Goal: Task Accomplishment & Management: Complete application form

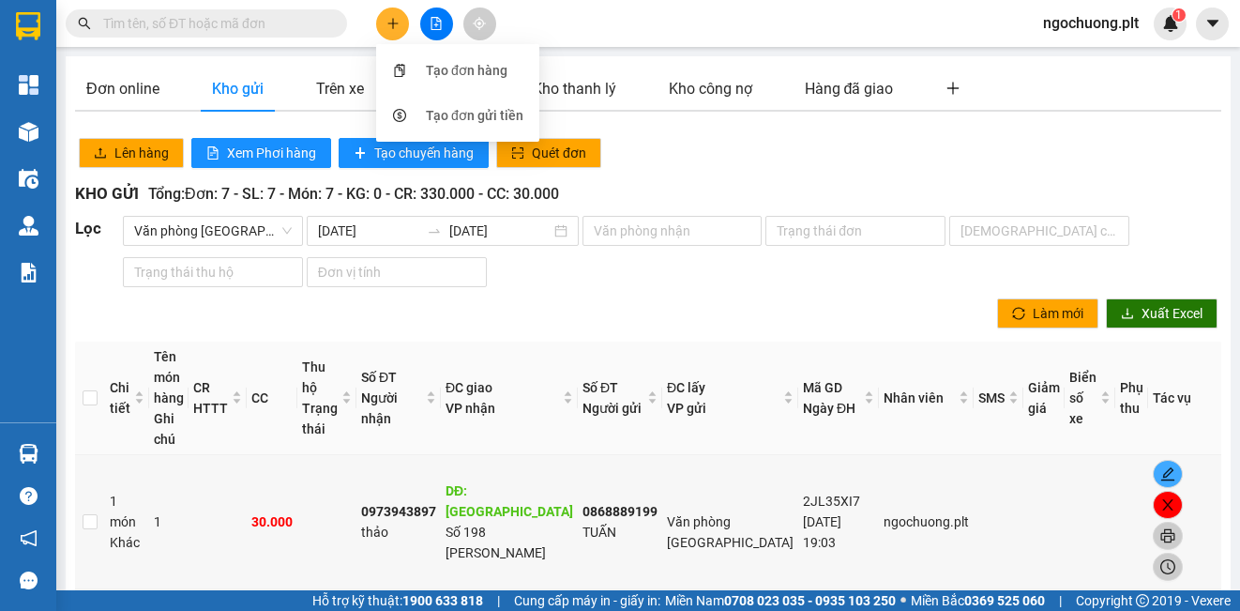
click at [394, 26] on icon "plus" at bounding box center [393, 23] width 13 height 13
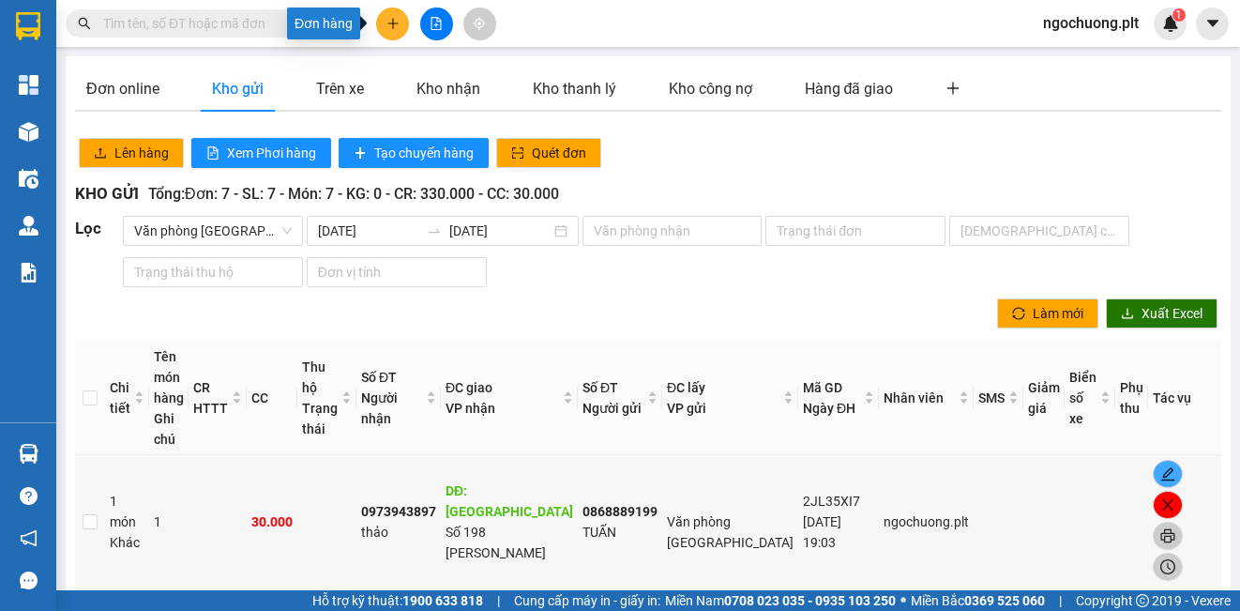
click at [392, 33] on button at bounding box center [392, 24] width 33 height 33
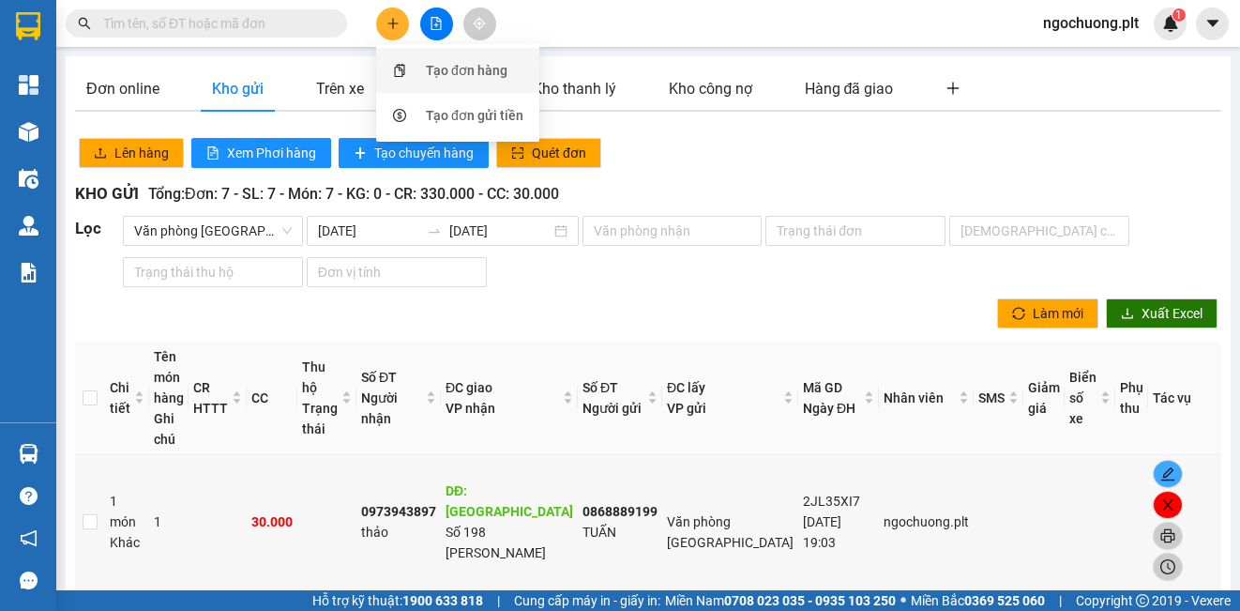
click at [440, 68] on div "Tạo đơn hàng" at bounding box center [467, 70] width 82 height 21
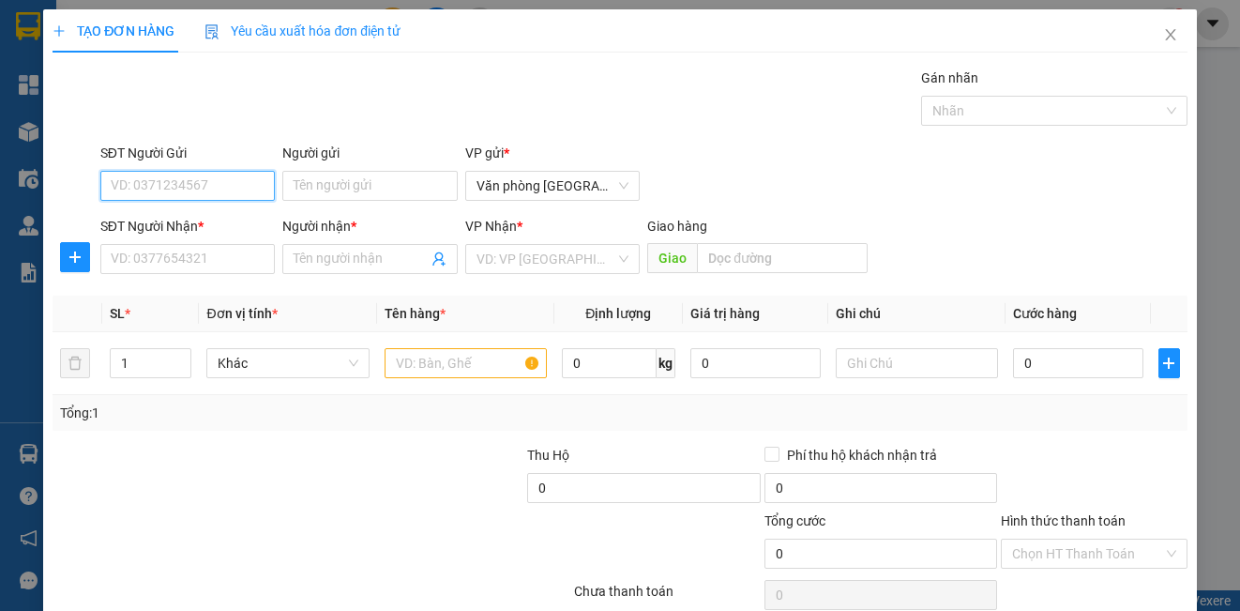
click at [162, 190] on input "SĐT Người Gửi" at bounding box center [187, 186] width 175 height 30
type input "0819263068"
click at [351, 186] on input "Người gửi" at bounding box center [369, 186] width 175 height 30
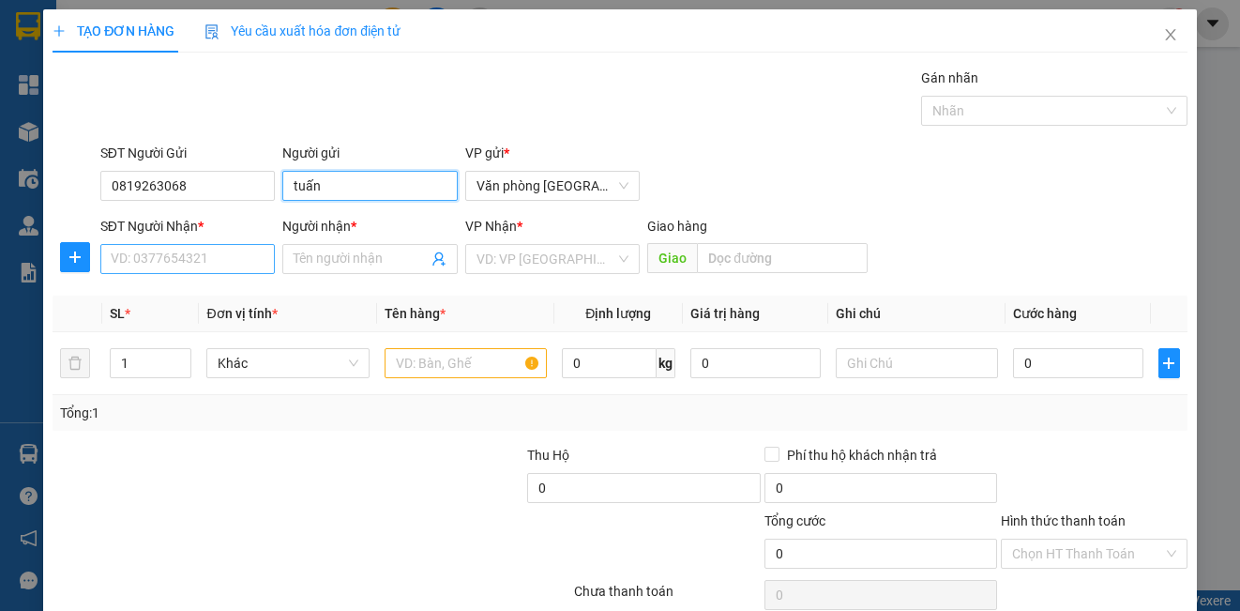
type input "tuấn"
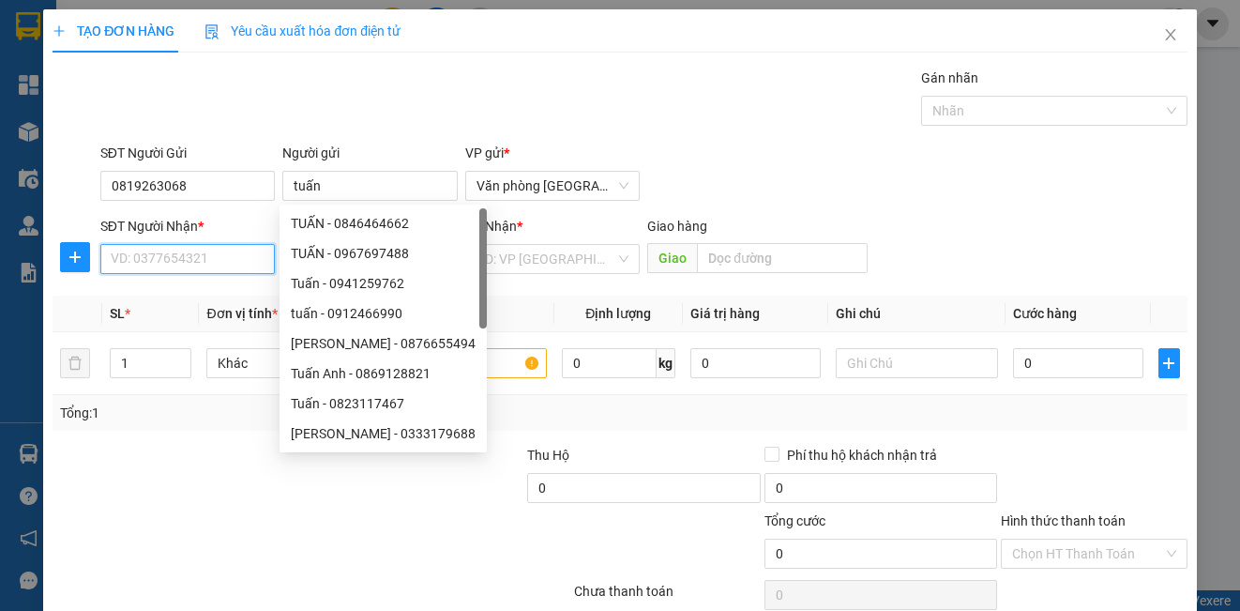
click at [213, 269] on input "SĐT Người Nhận *" at bounding box center [187, 259] width 175 height 30
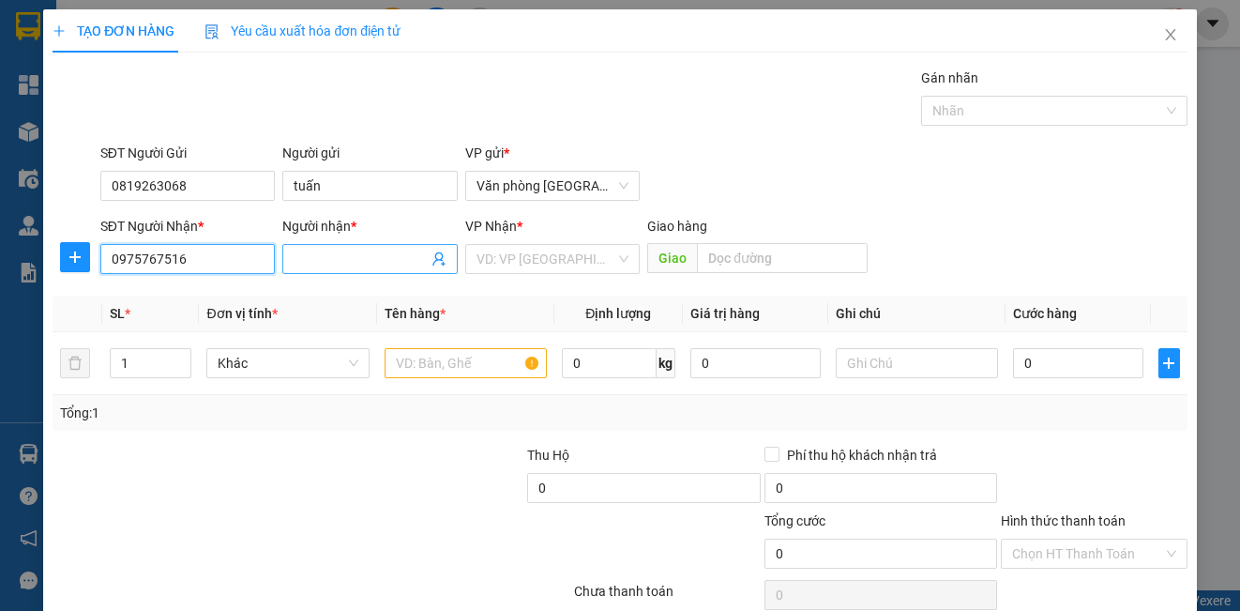
type input "0975767516"
click at [335, 262] on input "Người nhận *" at bounding box center [360, 259] width 133 height 21
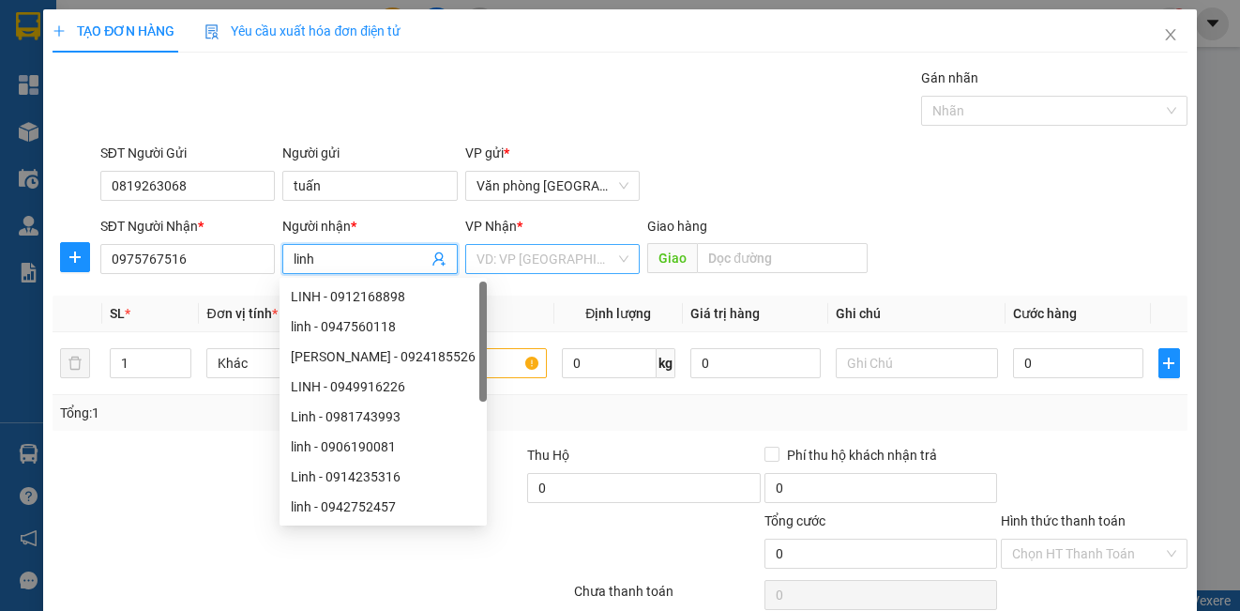
type input "linh"
click at [551, 254] on input "search" at bounding box center [546, 259] width 139 height 28
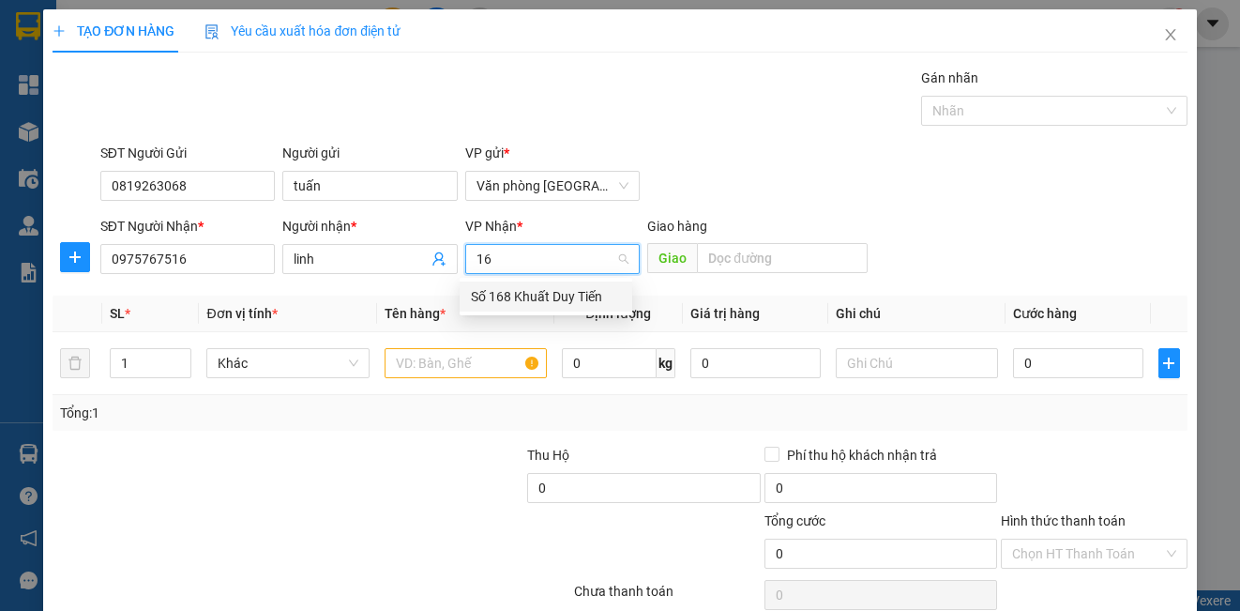
type input "168"
click at [567, 308] on div "Số 168 Khuất Duy Tiến" at bounding box center [546, 296] width 173 height 30
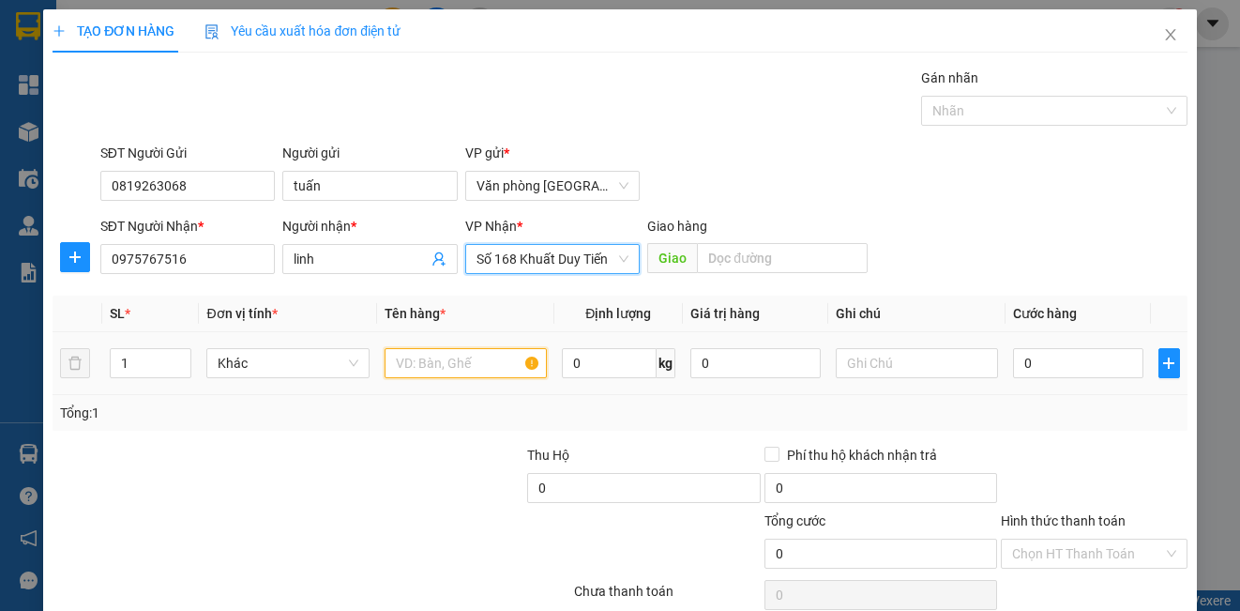
click at [467, 364] on input "text" at bounding box center [466, 363] width 162 height 30
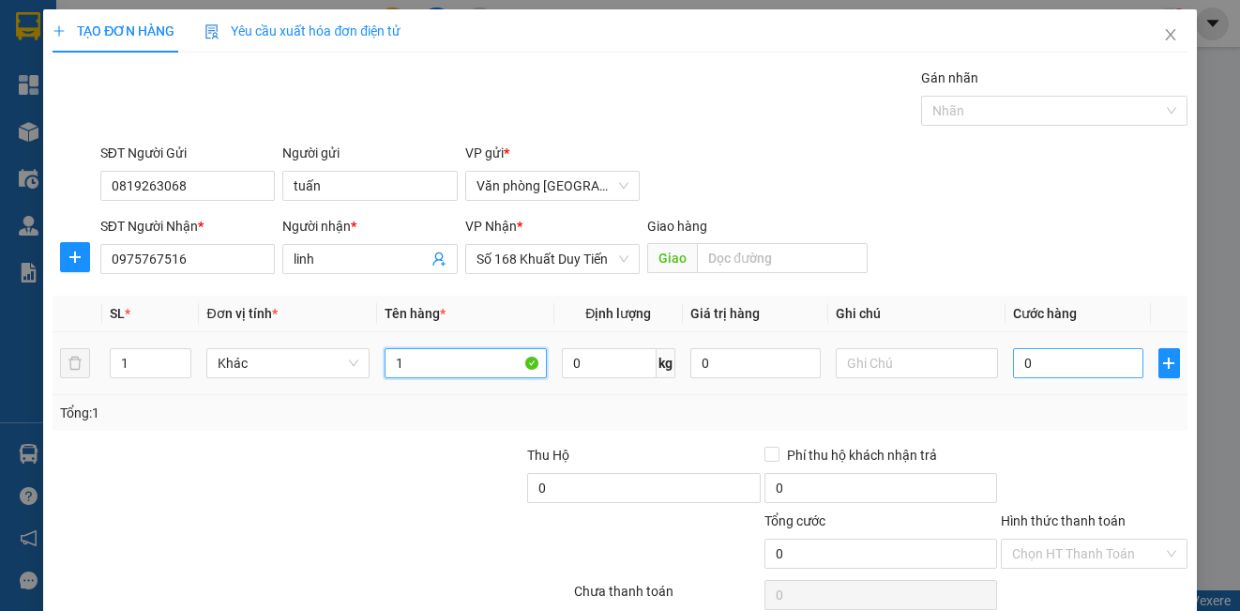
type input "1"
click at [1034, 361] on input "0" at bounding box center [1078, 363] width 130 height 30
type input "3"
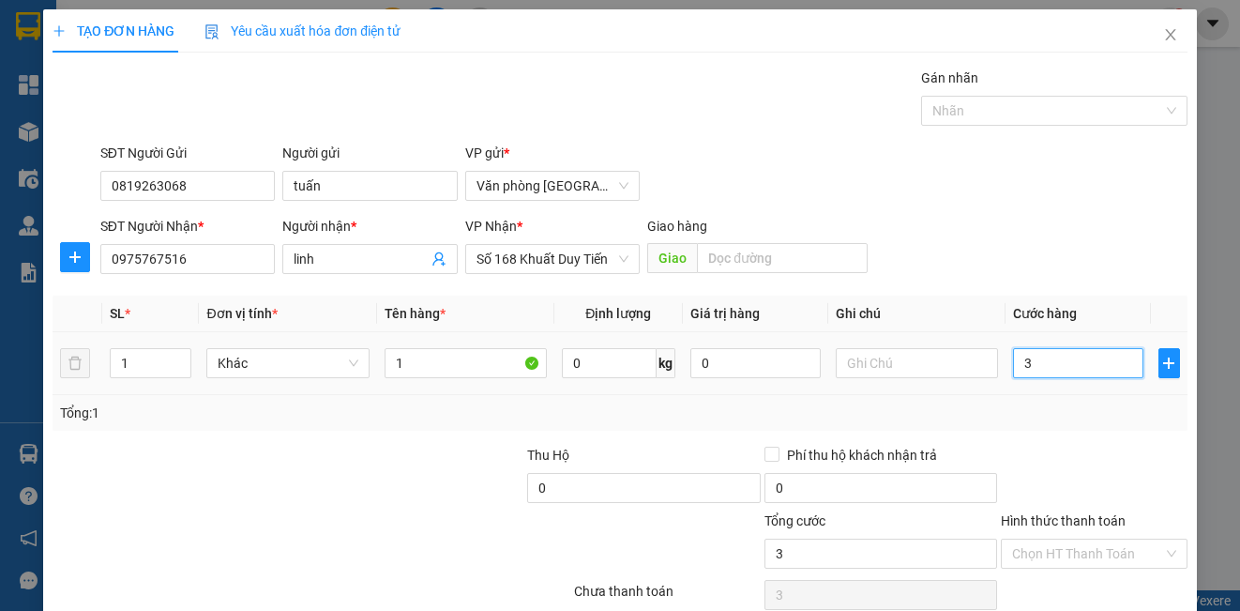
type input "30"
type input "300"
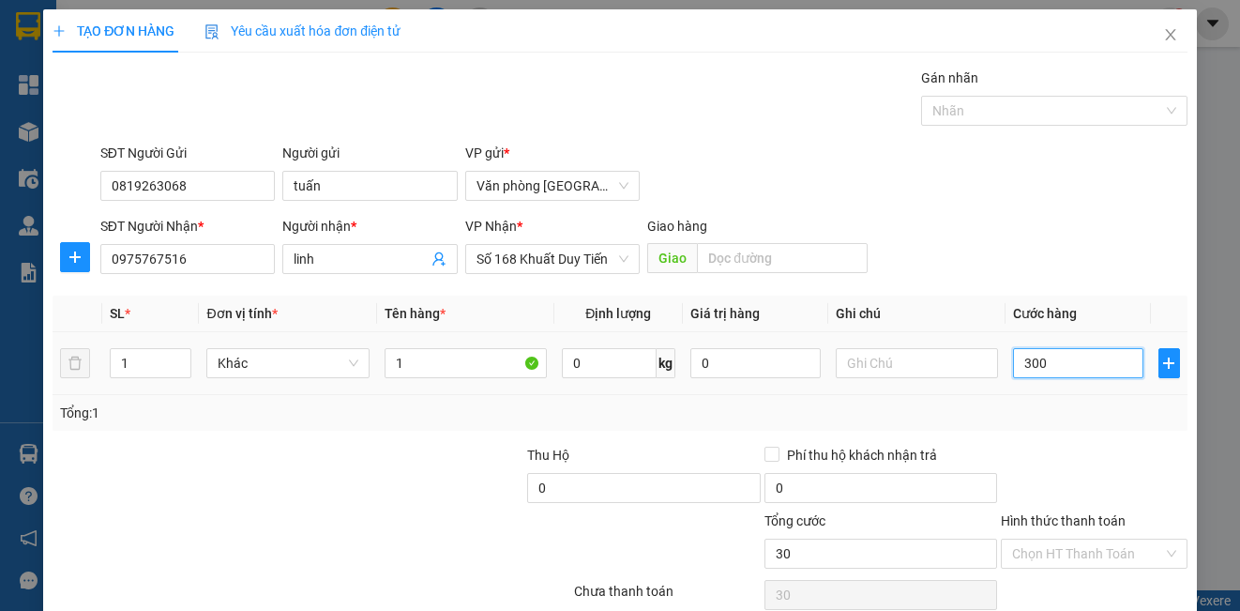
type input "300"
type input "3.000"
type input "30.000"
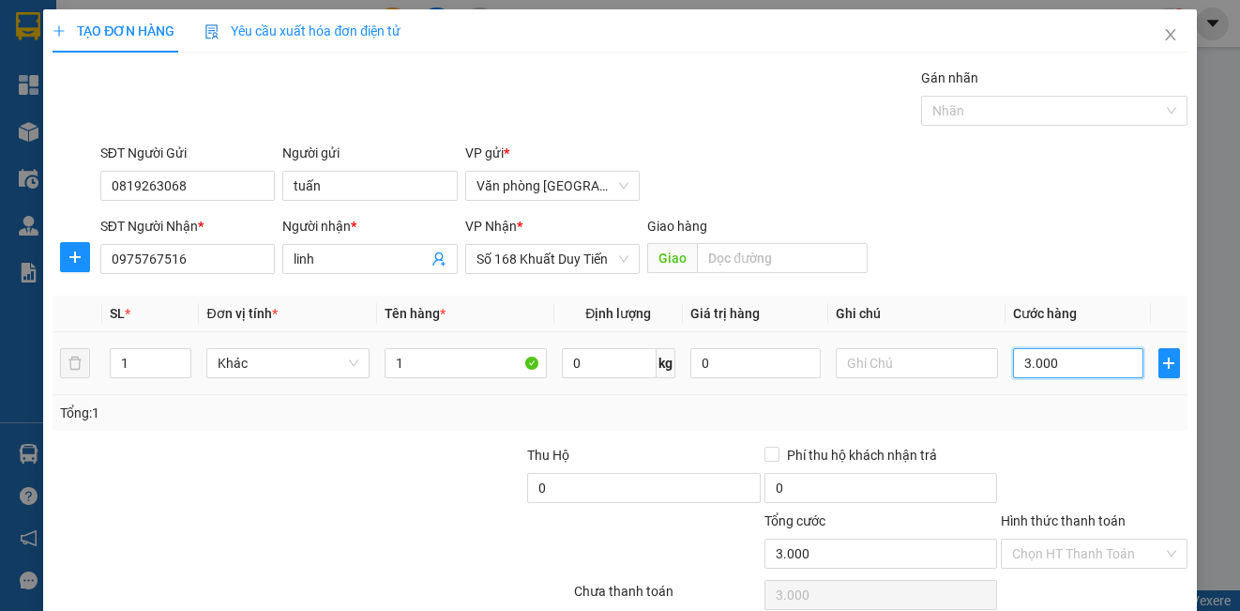
type input "30.000"
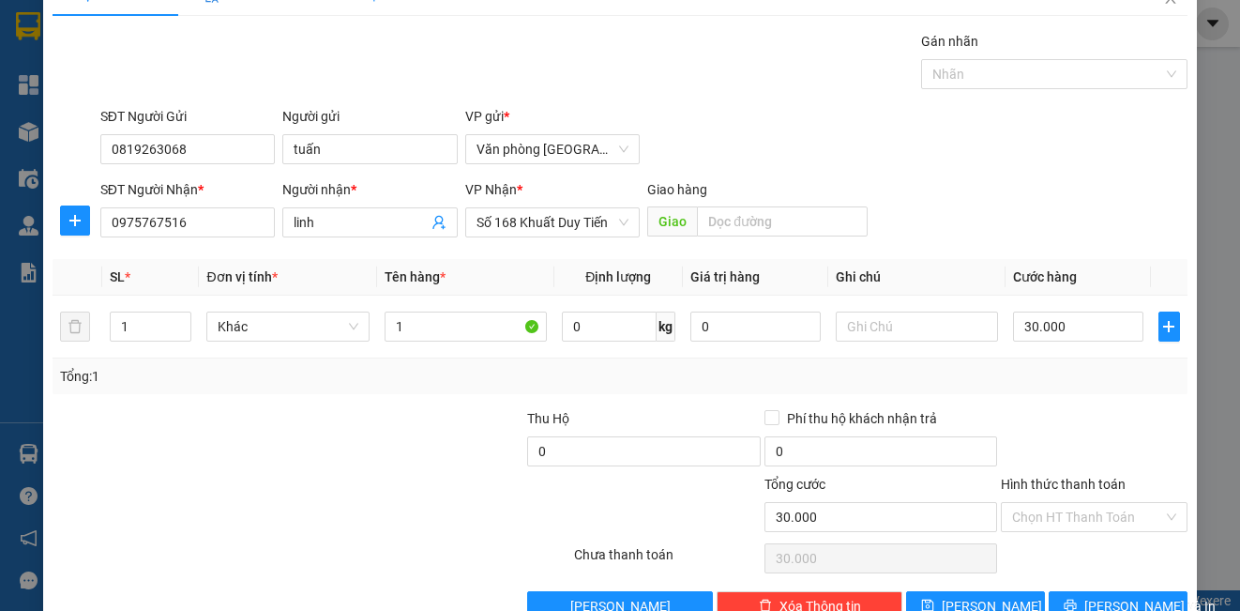
scroll to position [39, 0]
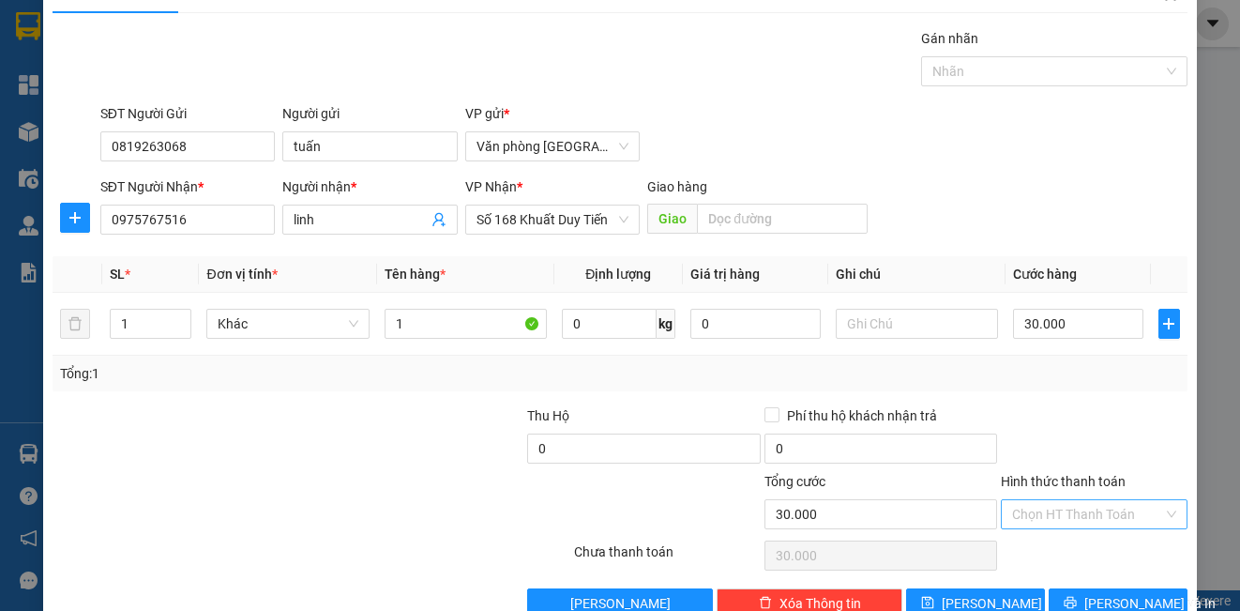
click at [1149, 516] on div "Chọn HT Thanh Toán" at bounding box center [1094, 514] width 186 height 30
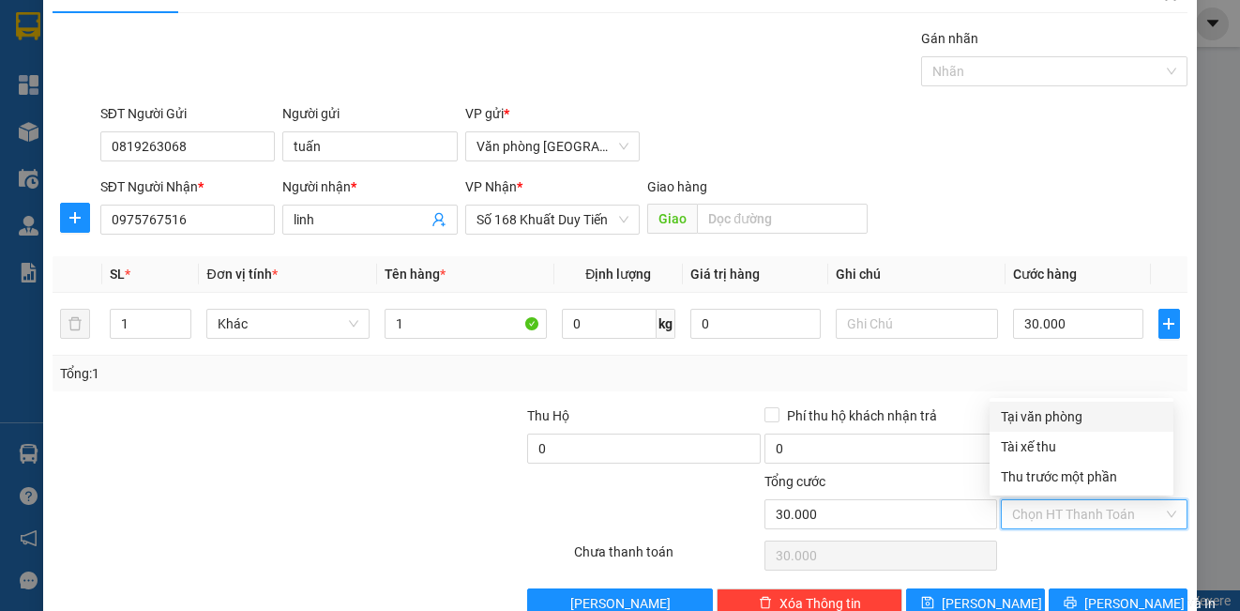
click at [1055, 409] on div "Tại văn phòng" at bounding box center [1081, 416] width 161 height 21
type input "0"
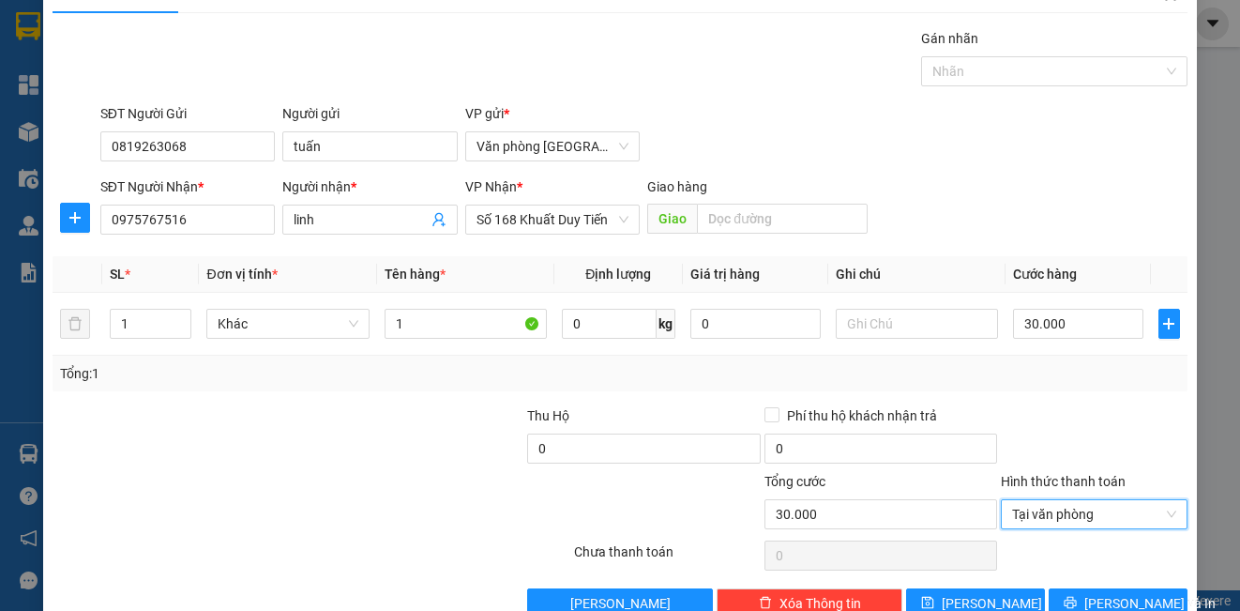
scroll to position [84, 0]
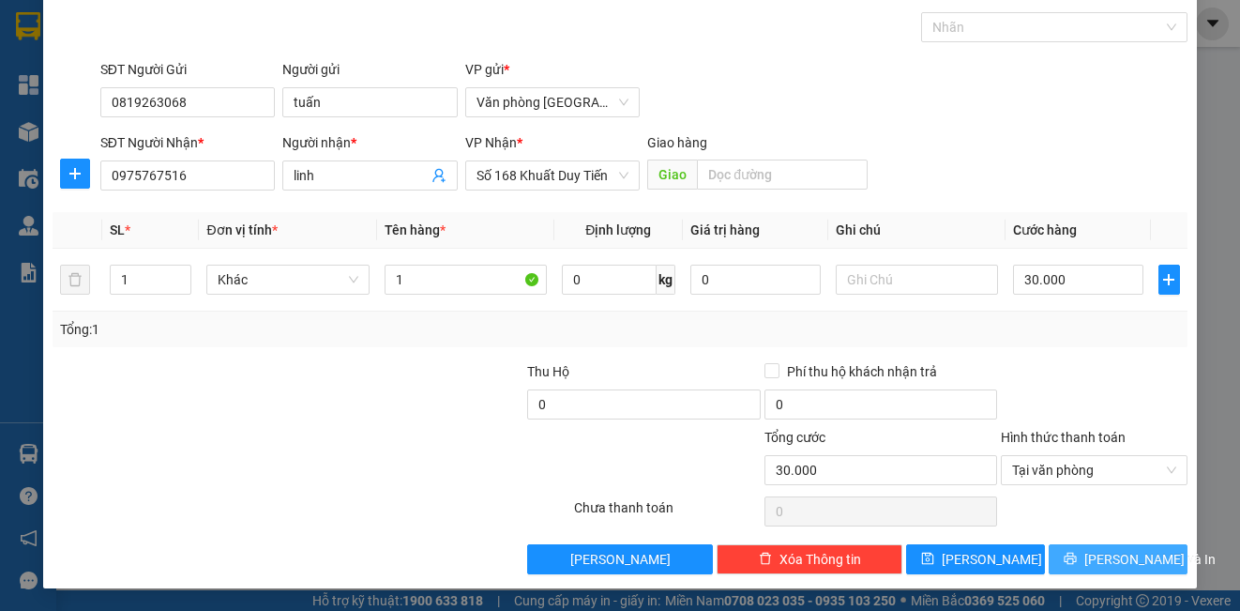
click at [1122, 554] on span "[PERSON_NAME] và In" at bounding box center [1150, 559] width 131 height 21
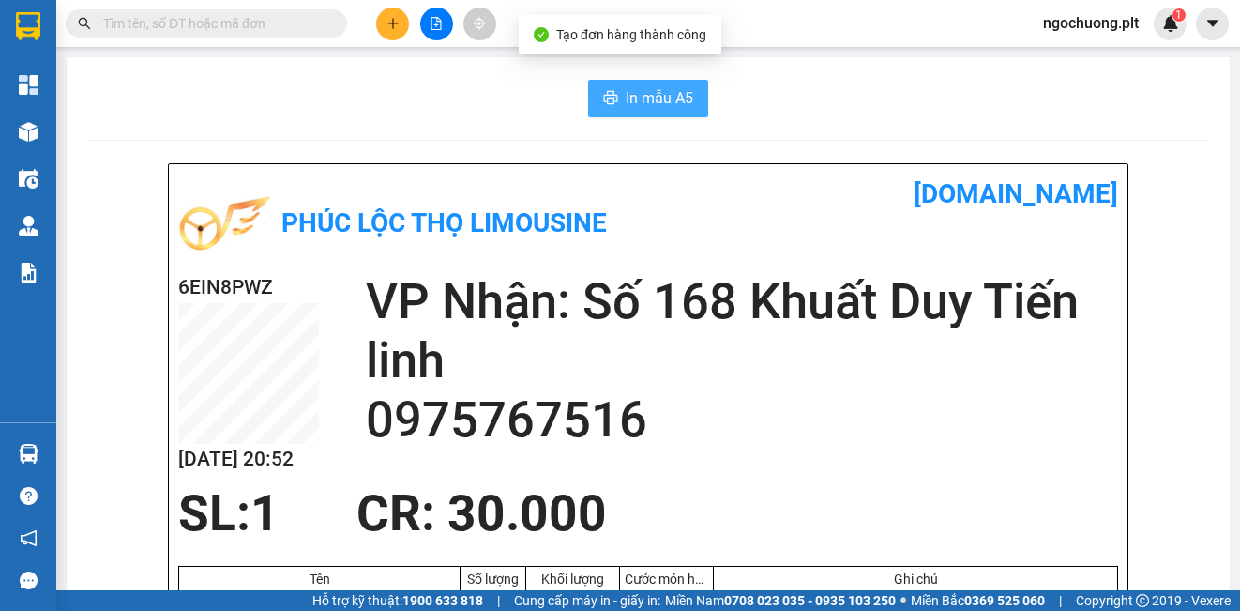
click at [630, 97] on span "In mẫu A5" at bounding box center [660, 97] width 68 height 23
